Goal: Task Accomplishment & Management: Manage account settings

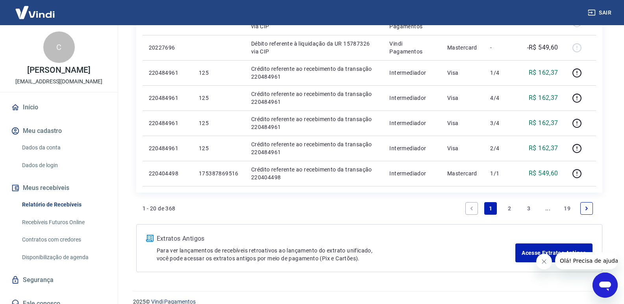
scroll to position [616, 0]
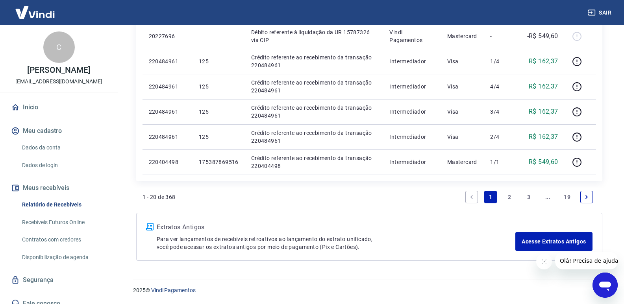
click at [584, 199] on icon "Next page" at bounding box center [587, 198] width 6 height 6
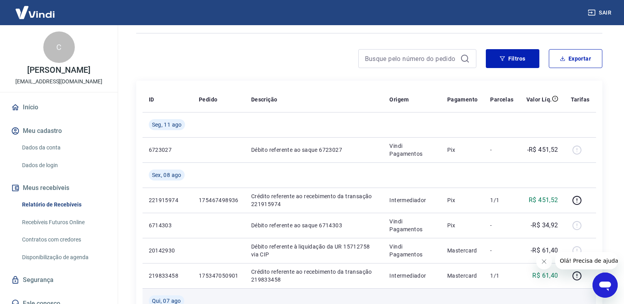
scroll to position [39, 0]
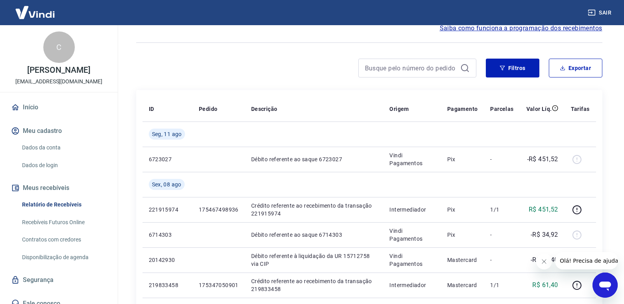
click at [46, 222] on link "Recebíveis Futuros Online" at bounding box center [63, 223] width 89 height 16
click at [608, 6] on button "Sair" at bounding box center [600, 13] width 28 height 15
